Goal: Task Accomplishment & Management: Manage account settings

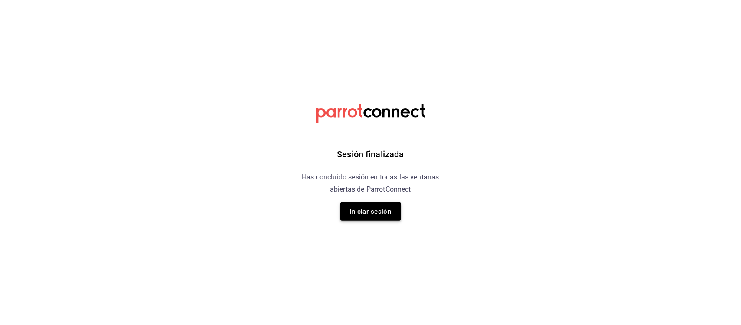
click at [388, 208] on button "Iniciar sesión" at bounding box center [371, 211] width 61 height 18
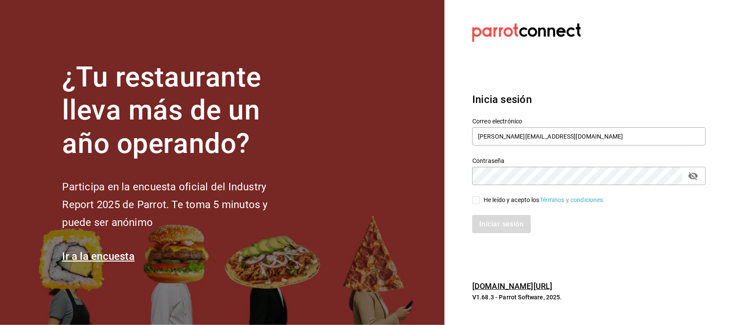
click at [480, 200] on input "He leído y acepto los Términos y condiciones." at bounding box center [477, 200] width 8 height 8
checkbox input "true"
click at [488, 220] on button "Iniciar sesión" at bounding box center [502, 224] width 59 height 18
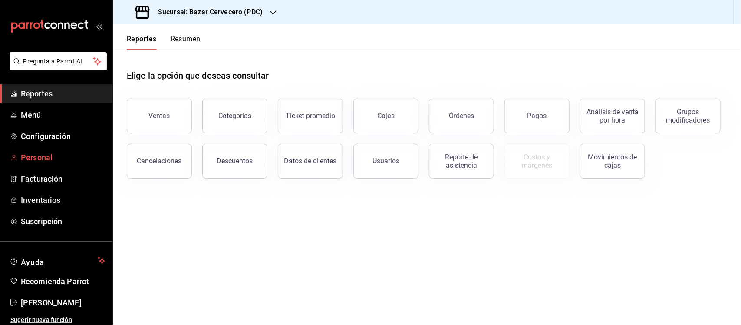
click at [46, 154] on span "Personal" at bounding box center [63, 158] width 85 height 12
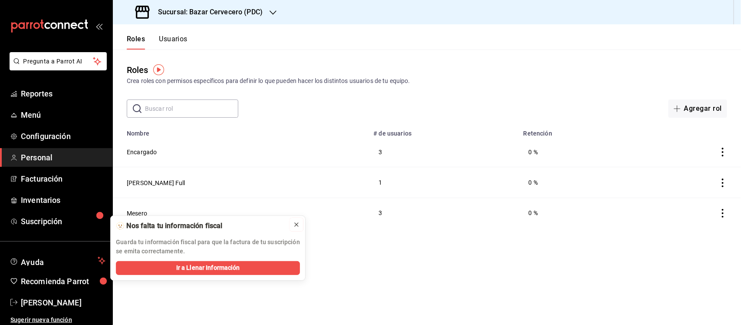
click at [297, 224] on icon at bounding box center [296, 224] width 7 height 7
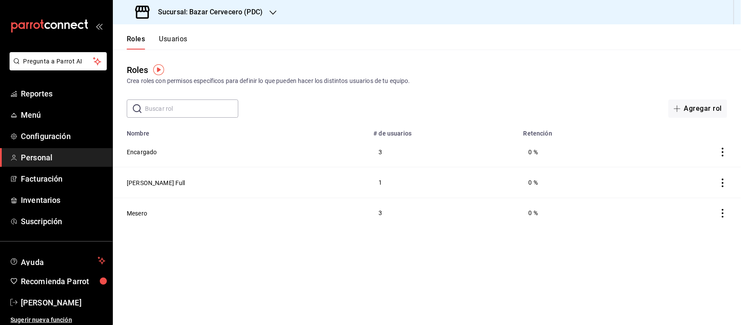
click at [172, 41] on button "Usuarios" at bounding box center [173, 42] width 29 height 15
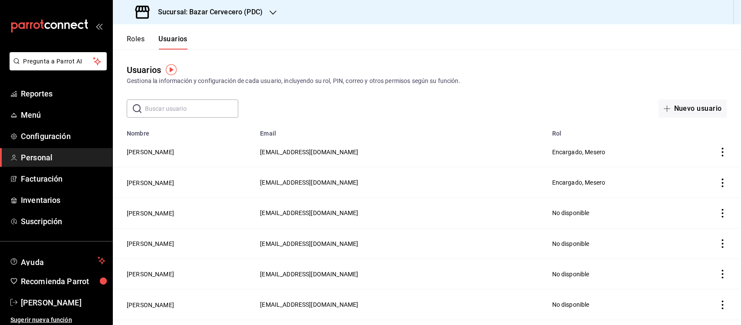
click at [719, 181] on icon "actions" at bounding box center [723, 183] width 9 height 9
click at [159, 184] on div at bounding box center [370, 162] width 741 height 325
click at [158, 183] on button "[PERSON_NAME]" at bounding box center [150, 183] width 47 height 9
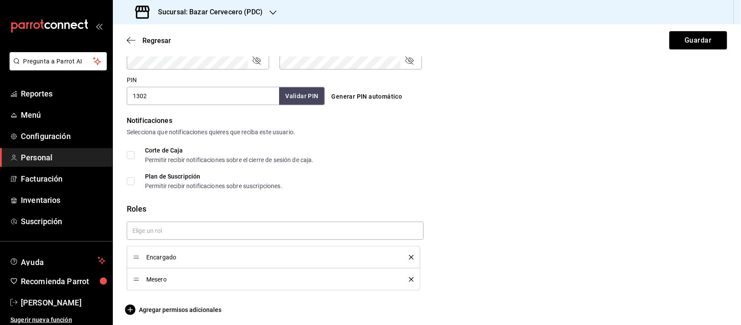
scroll to position [393, 0]
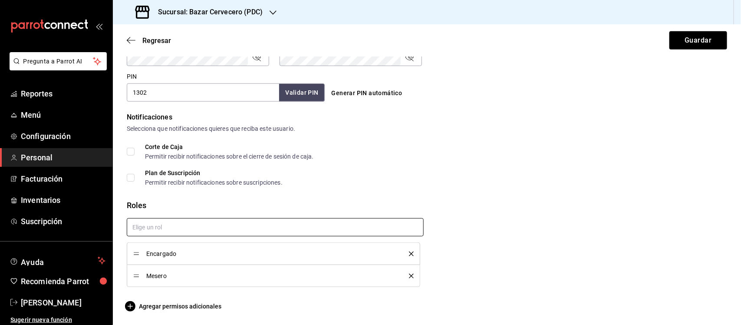
click at [409, 253] on icon "delete" at bounding box center [411, 253] width 5 height 5
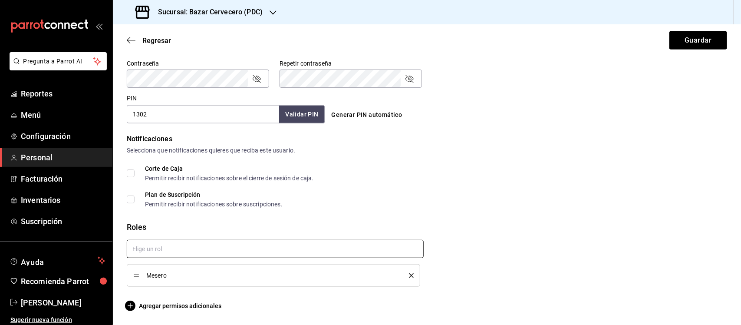
scroll to position [371, 0]
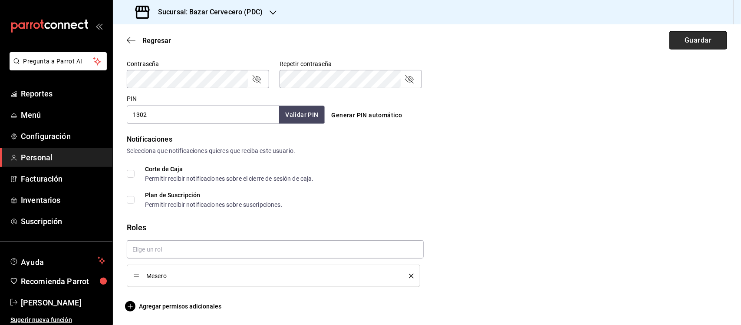
click at [674, 42] on button "Guardar" at bounding box center [699, 40] width 58 height 18
